Goal: Task Accomplishment & Management: Use online tool/utility

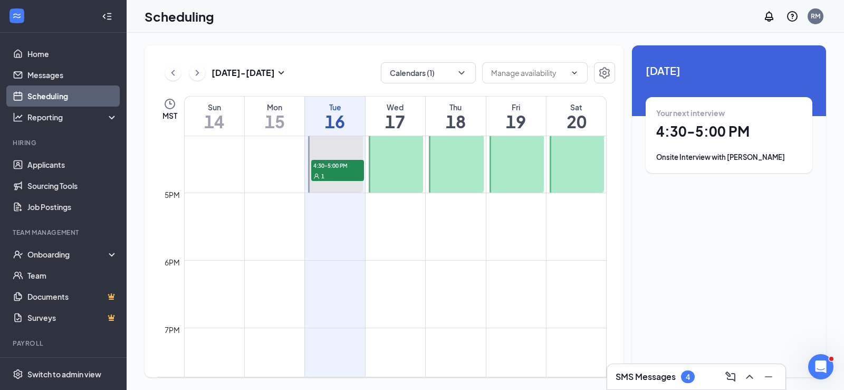
scroll to position [1099, 0]
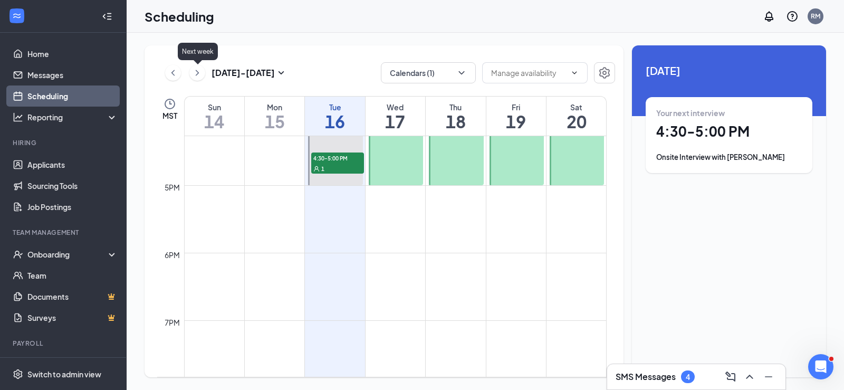
click at [198, 72] on icon "ChevronRight" at bounding box center [197, 72] width 11 height 13
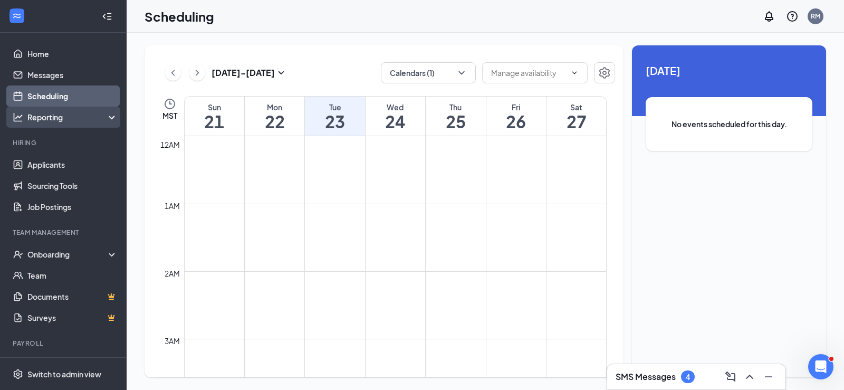
click at [54, 119] on div "Reporting" at bounding box center [72, 117] width 91 height 11
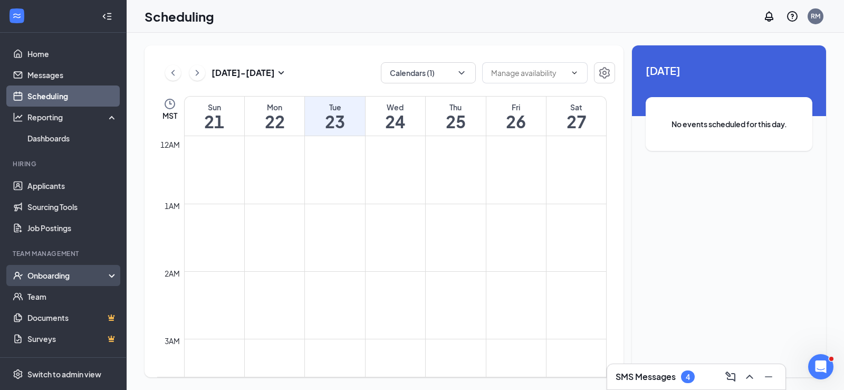
click at [46, 278] on div "Onboarding" at bounding box center [67, 275] width 81 height 11
click at [43, 294] on link "Overview" at bounding box center [72, 296] width 90 height 21
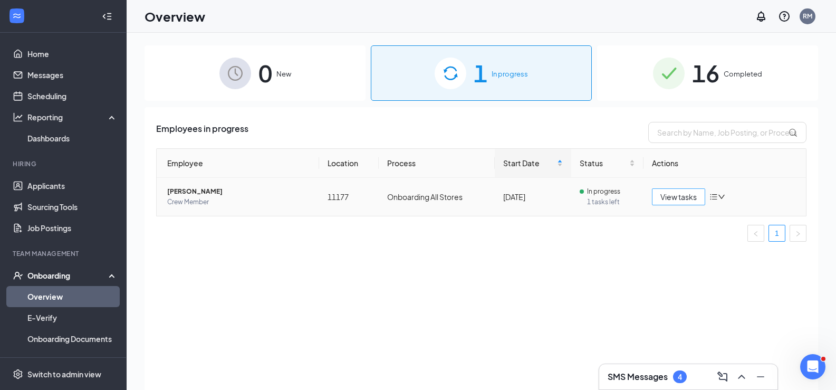
click at [668, 195] on span "View tasks" at bounding box center [678, 197] width 36 height 12
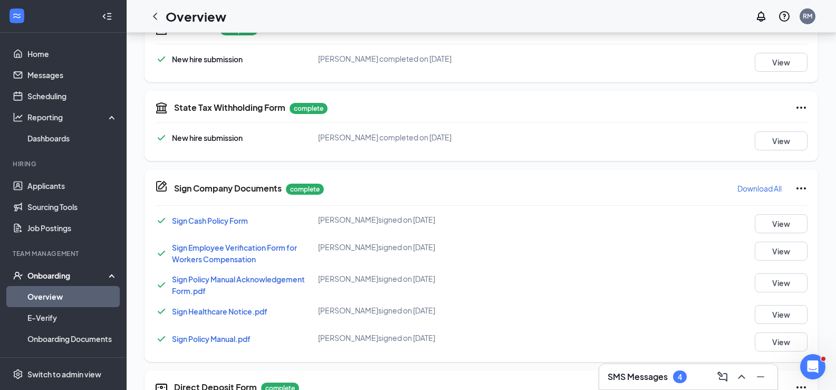
scroll to position [536, 0]
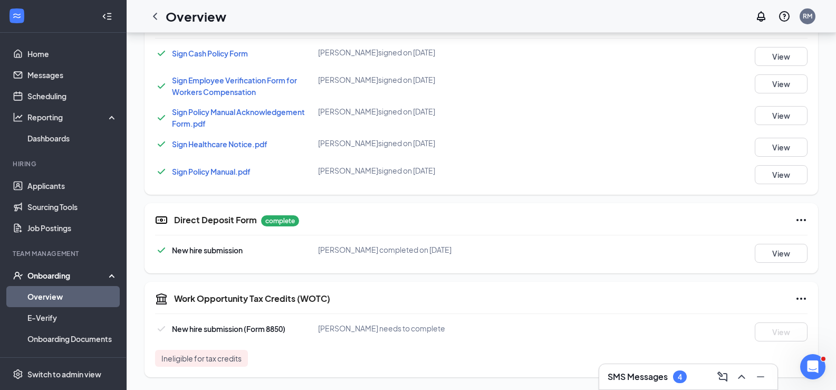
click at [199, 358] on span "Ineligible for tax credits" at bounding box center [201, 358] width 80 height 11
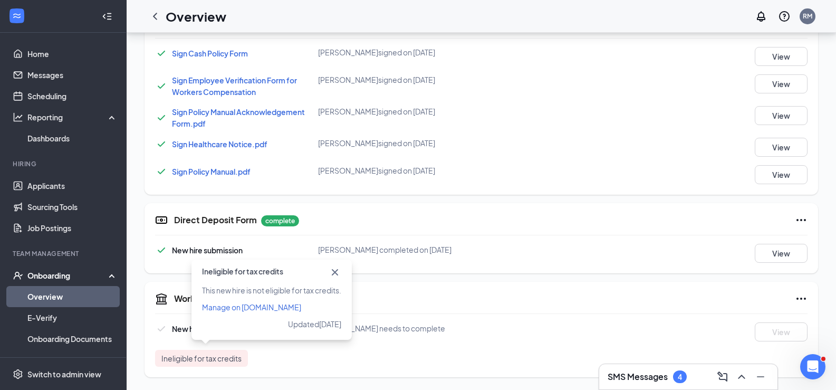
click at [803, 299] on icon "Ellipses" at bounding box center [801, 298] width 13 height 13
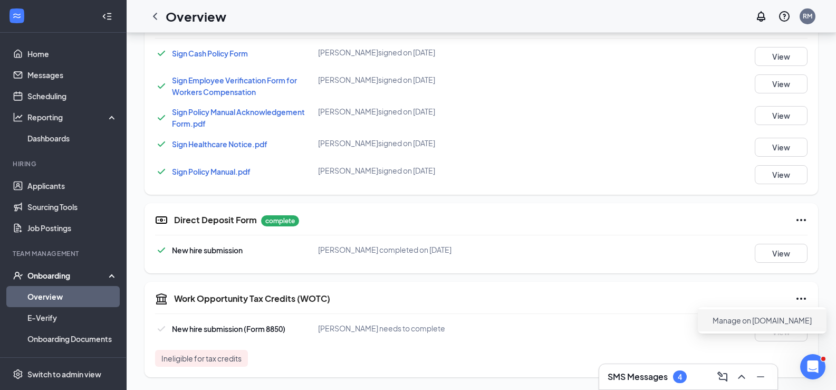
click at [728, 319] on span "Manage on [DOMAIN_NAME]" at bounding box center [762, 320] width 99 height 11
